Goal: Information Seeking & Learning: Learn about a topic

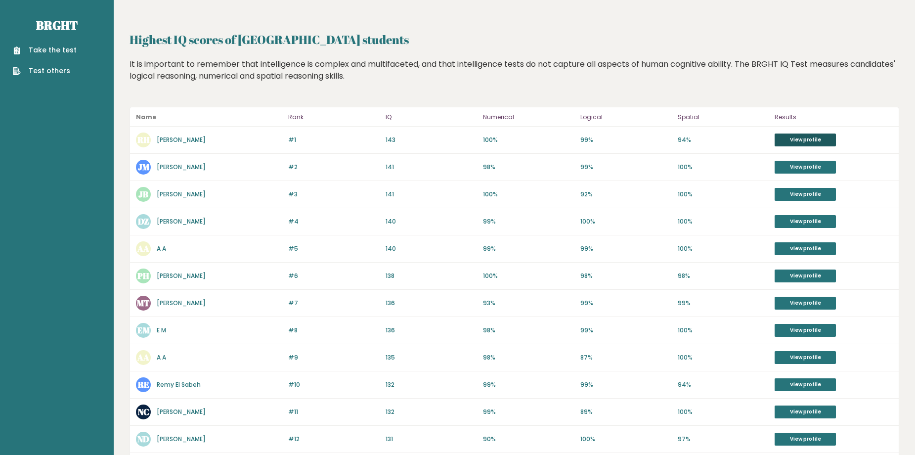
click at [804, 134] on link "View profile" at bounding box center [805, 140] width 61 height 13
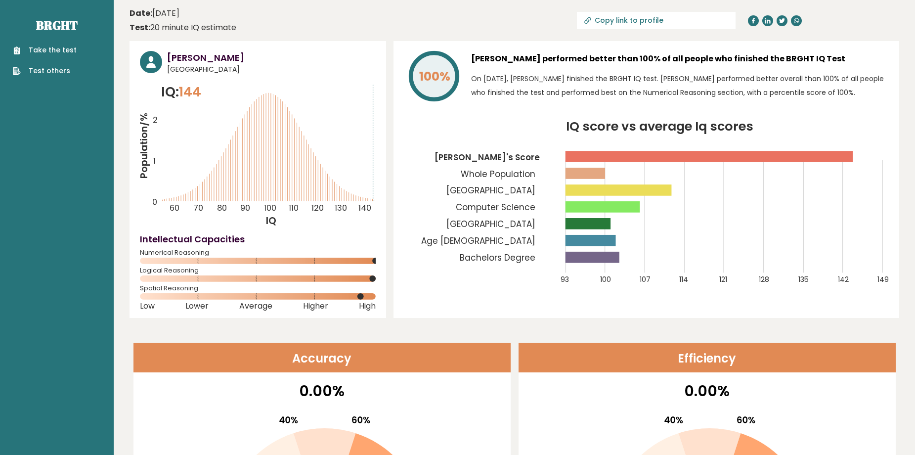
click at [669, 192] on rect at bounding box center [619, 189] width 106 height 11
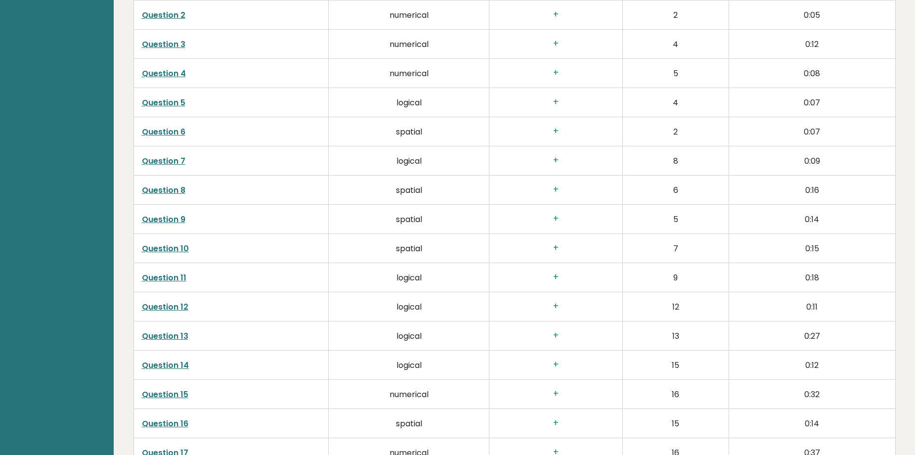
scroll to position [1483, 0]
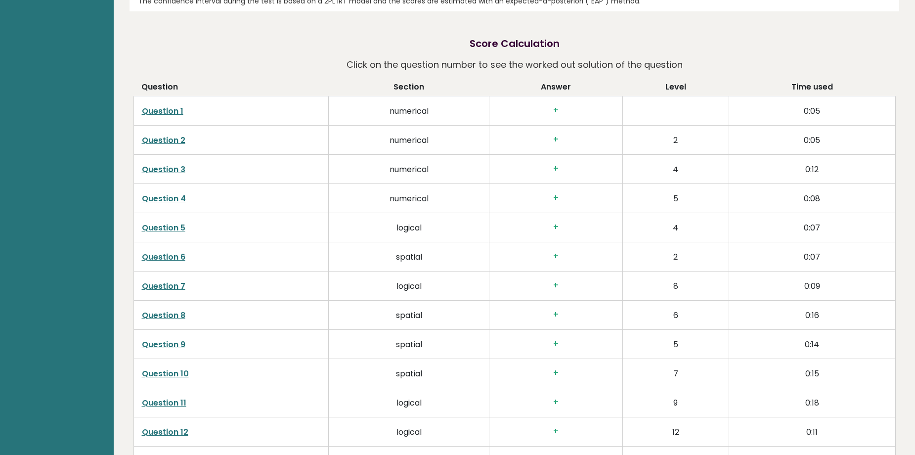
click at [173, 105] on link "Question 1" at bounding box center [163, 110] width 42 height 11
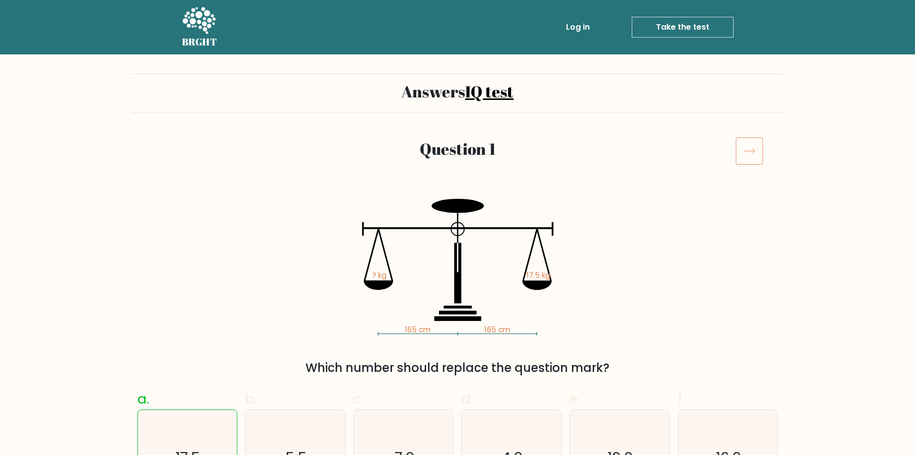
click at [744, 154] on icon at bounding box center [750, 151] width 28 height 28
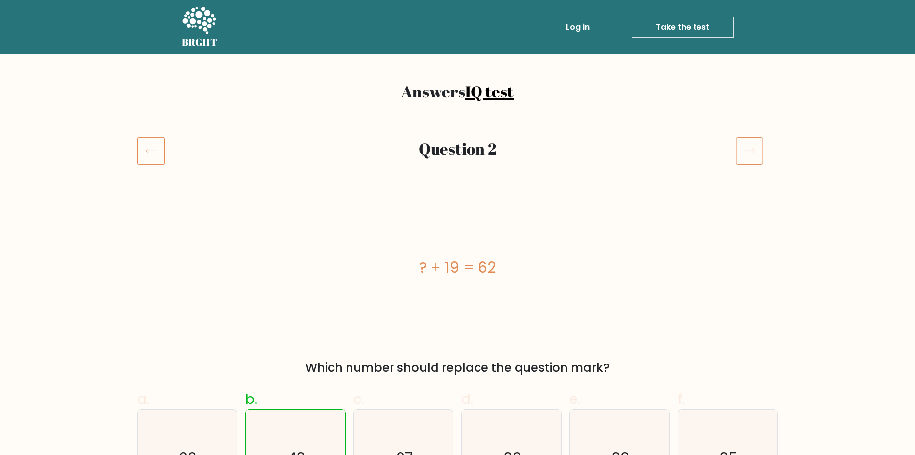
click at [761, 149] on icon at bounding box center [750, 151] width 28 height 28
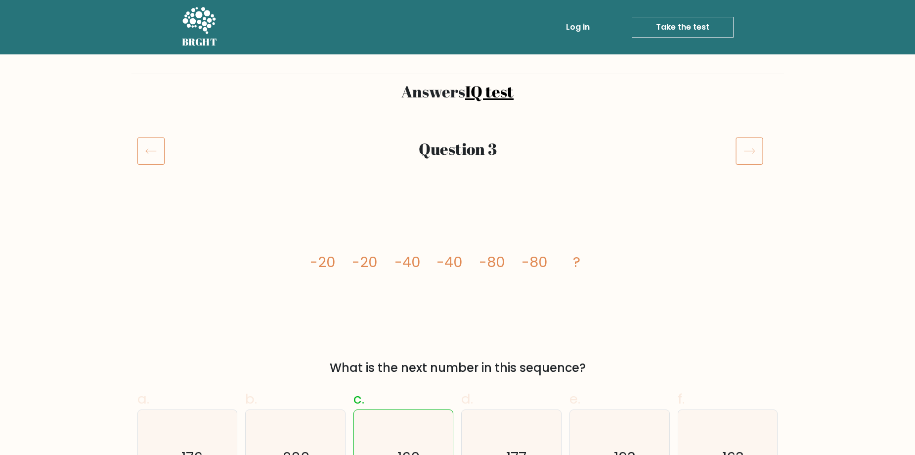
click at [753, 145] on icon at bounding box center [750, 151] width 28 height 28
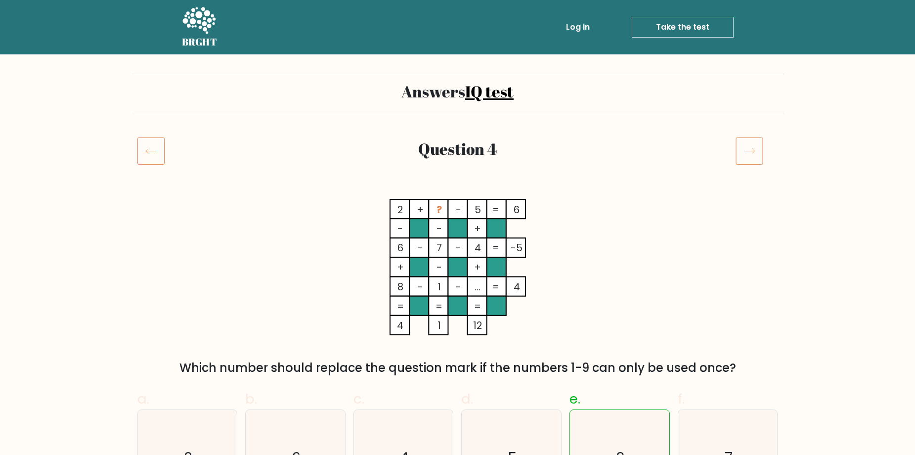
click at [747, 144] on icon at bounding box center [750, 151] width 28 height 28
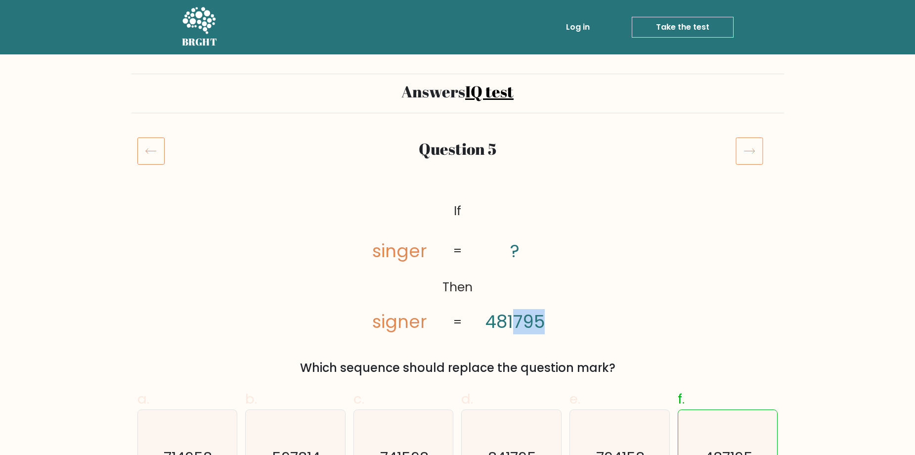
drag, startPoint x: 541, startPoint y: 322, endPoint x: 517, endPoint y: 320, distance: 24.8
click at [517, 320] on tspan "481795" at bounding box center [515, 321] width 59 height 25
click at [598, 312] on div "@import url('https://fonts.googleapis.com/css?family=Abril+Fatface:400,100,100i…" at bounding box center [458, 288] width 653 height 178
click at [749, 154] on icon at bounding box center [750, 151] width 28 height 28
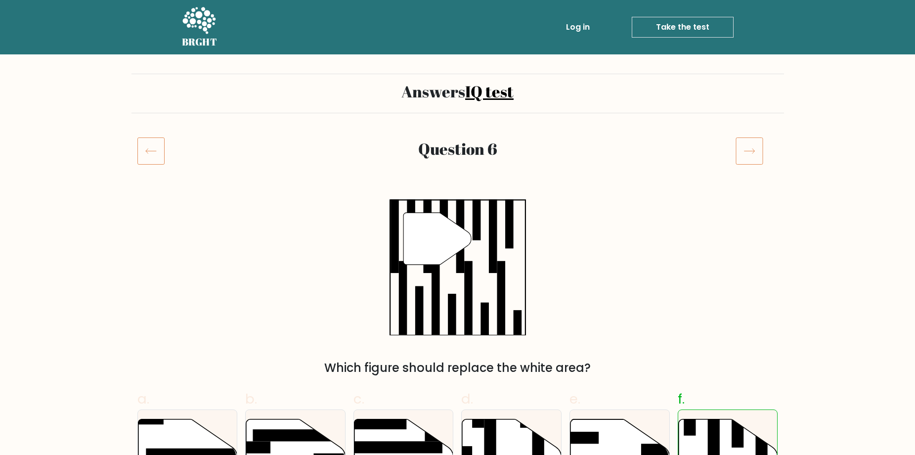
click at [739, 152] on icon at bounding box center [750, 151] width 28 height 28
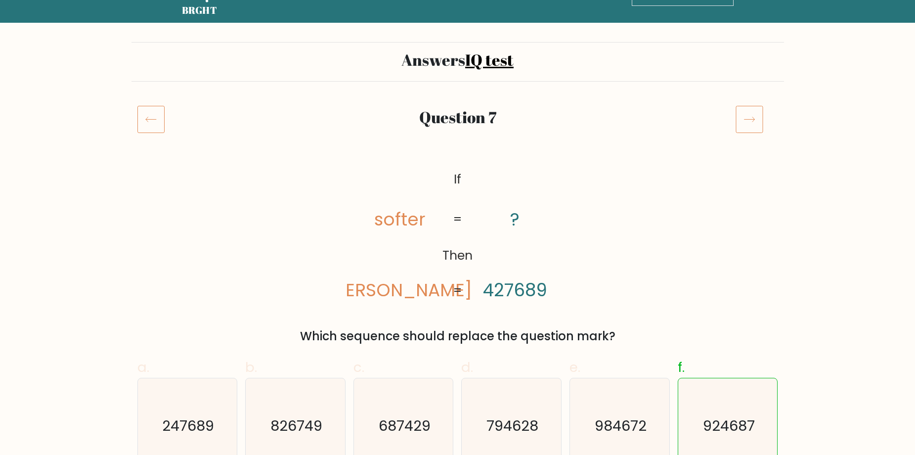
scroll to position [49, 0]
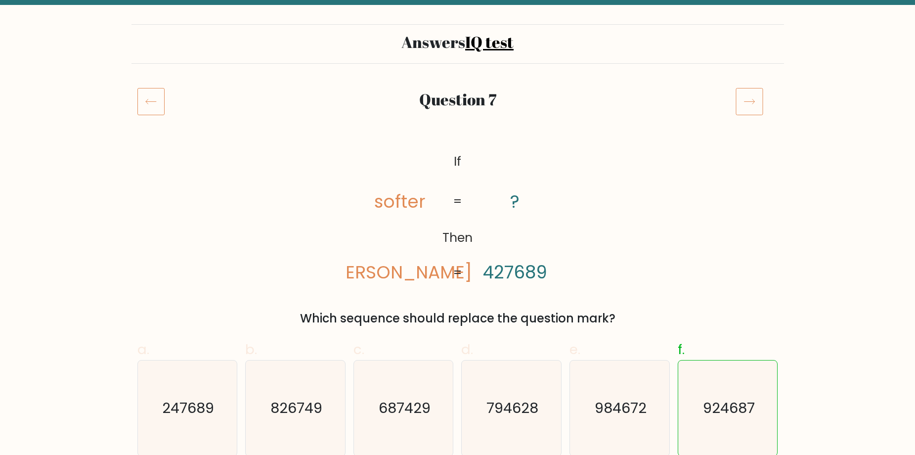
click at [726, 108] on div "Question 7" at bounding box center [458, 101] width 544 height 23
click at [732, 107] on div at bounding box center [757, 102] width 54 height 28
click at [748, 108] on icon at bounding box center [750, 102] width 28 height 28
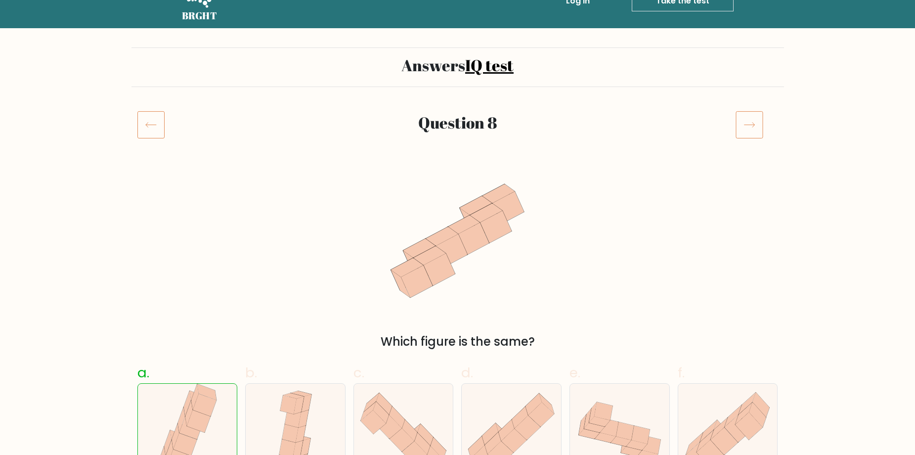
scroll to position [49, 0]
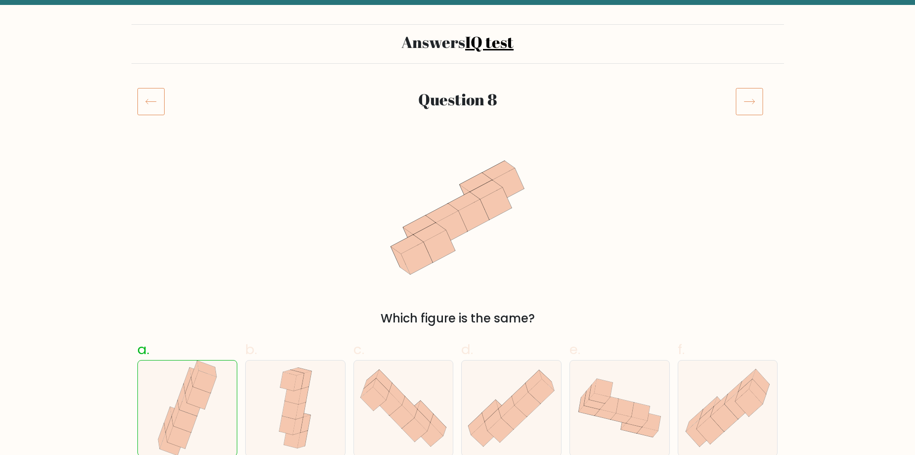
click at [740, 106] on icon at bounding box center [750, 102] width 28 height 28
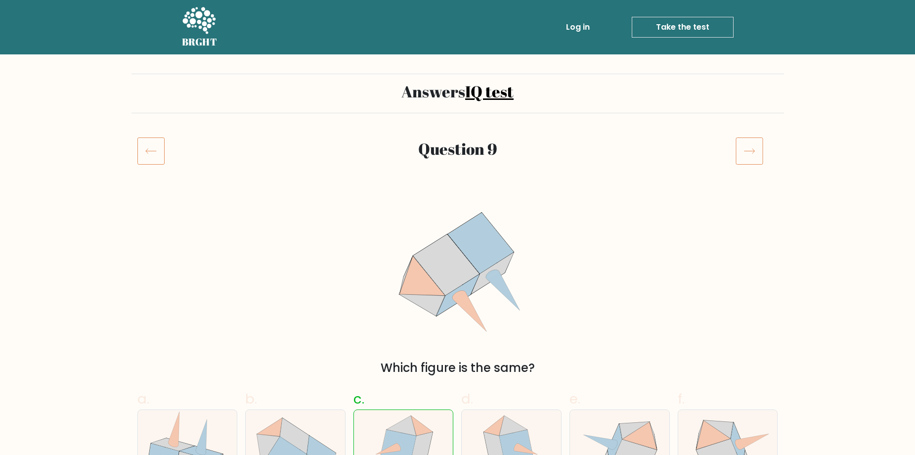
drag, startPoint x: 731, startPoint y: 131, endPoint x: 736, endPoint y: 141, distance: 10.8
click at [737, 150] on icon at bounding box center [750, 151] width 28 height 28
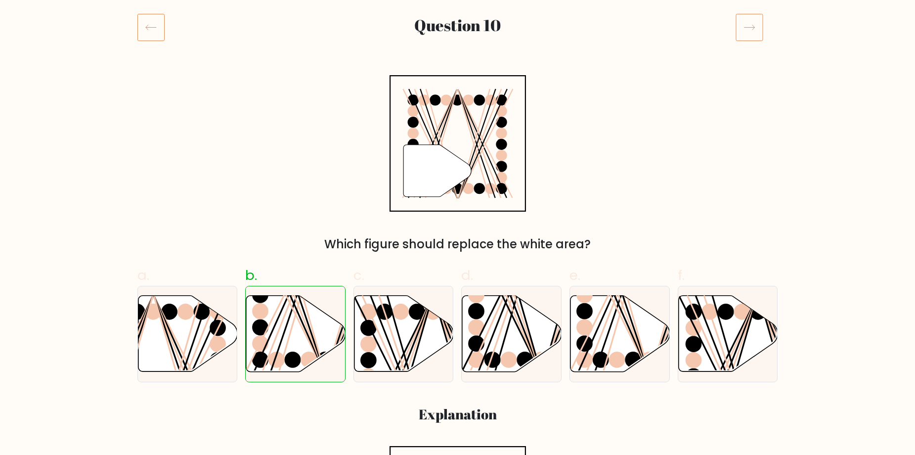
scroll to position [99, 0]
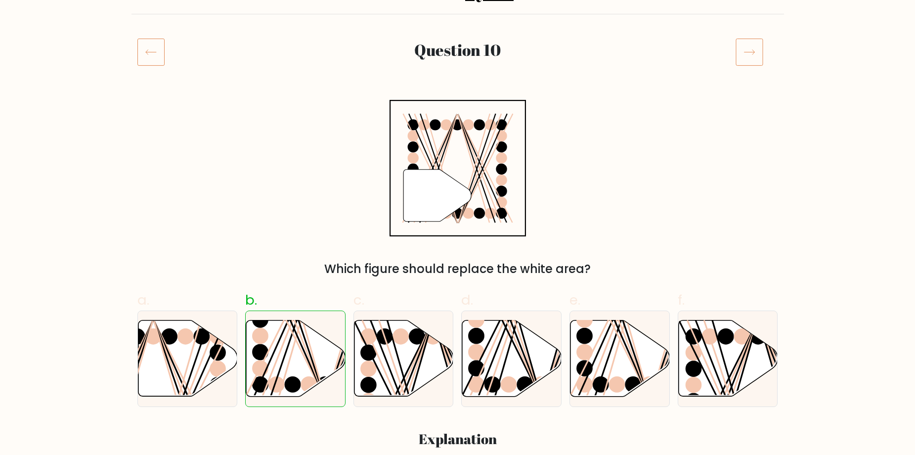
click at [755, 52] on icon at bounding box center [750, 52] width 28 height 28
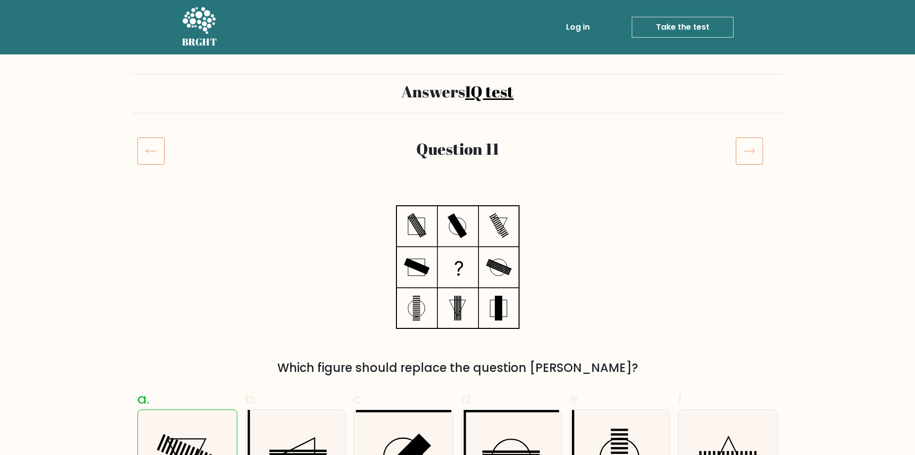
click at [755, 155] on icon at bounding box center [750, 151] width 28 height 28
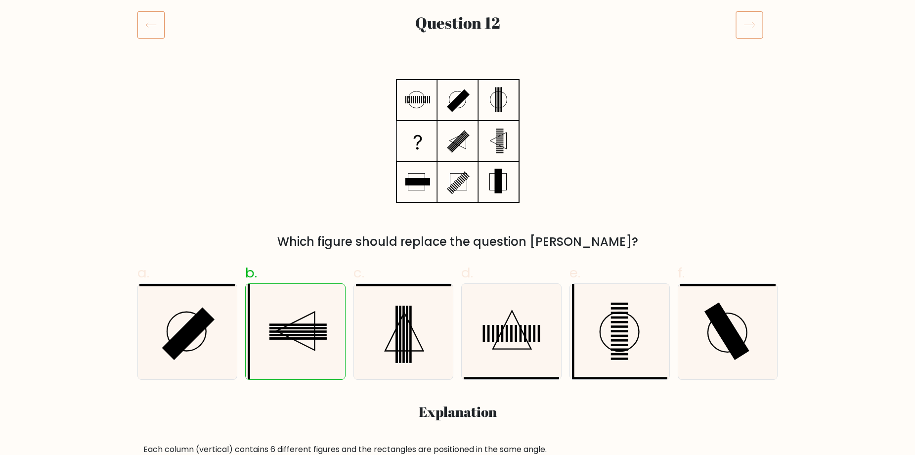
scroll to position [49, 0]
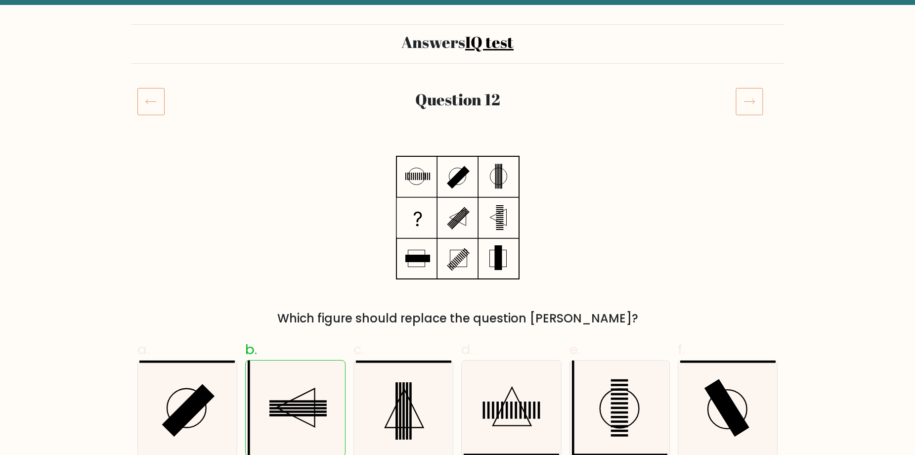
click at [750, 98] on icon at bounding box center [750, 102] width 28 height 28
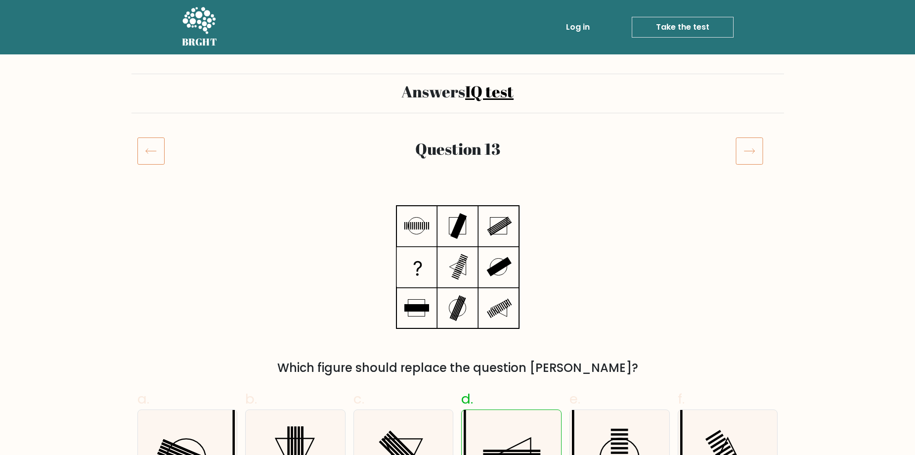
click at [753, 157] on icon at bounding box center [750, 151] width 28 height 28
